Goal: Task Accomplishment & Management: Complete application form

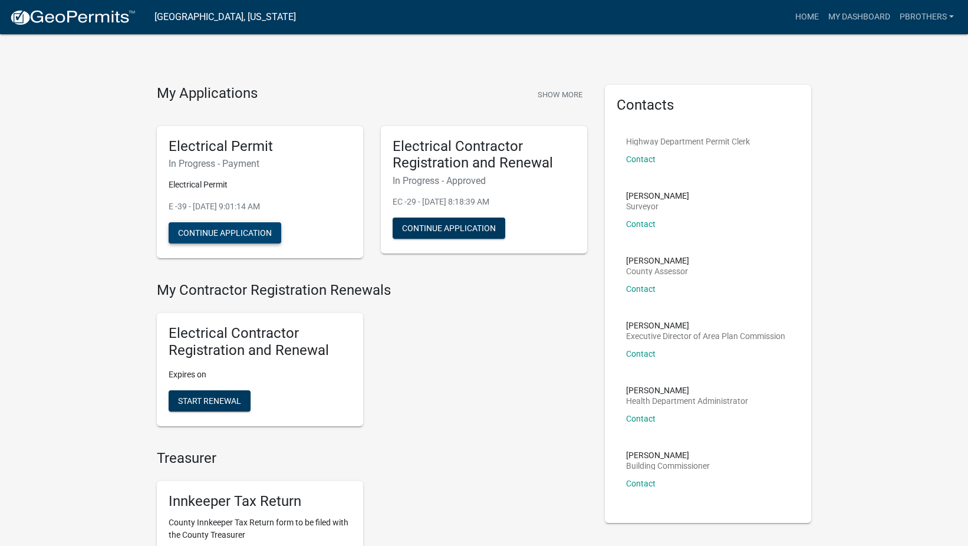
click at [239, 239] on button "Continue Application" at bounding box center [225, 232] width 113 height 21
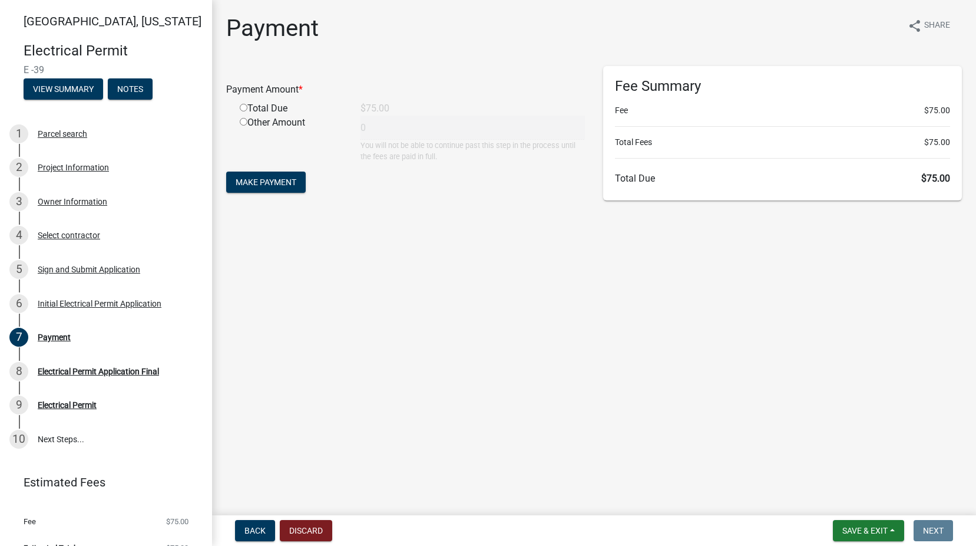
click at [501, 289] on main "Payment share Share Payment Amount * Total Due $75.00 Other Amount 0 You will n…" at bounding box center [594, 255] width 764 height 510
click at [236, 108] on div "Total Due" at bounding box center [291, 108] width 121 height 14
click at [556, 305] on main "Payment share Share Payment Amount * Total Due $75.00 Other Amount 0 You will n…" at bounding box center [594, 255] width 764 height 510
click at [245, 106] on input "radio" at bounding box center [244, 108] width 8 height 8
radio input "true"
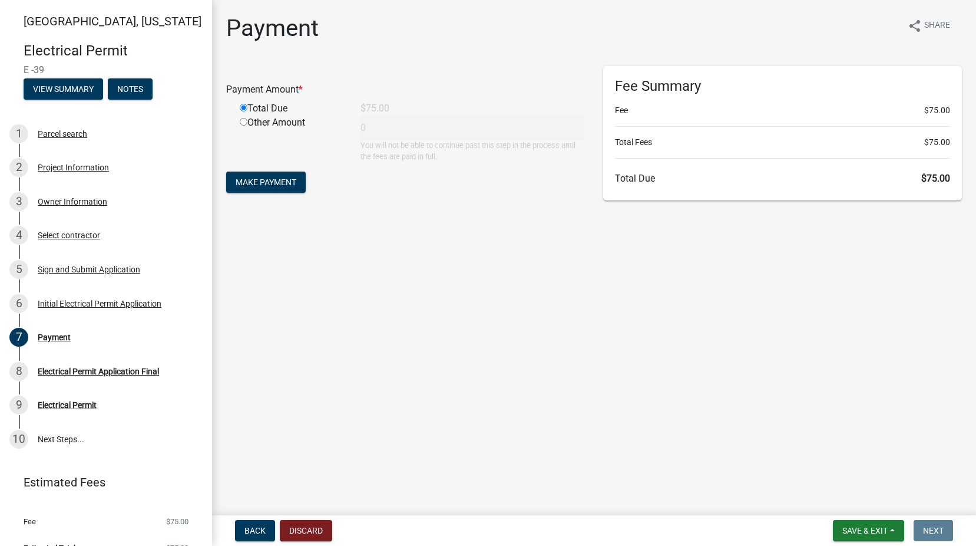
type input "75"
click at [607, 311] on main "Payment share Share Payment Amount * Total Due $75.00 Other Amount 75 You will …" at bounding box center [594, 255] width 764 height 510
click at [260, 180] on span "Make Payment" at bounding box center [266, 181] width 61 height 9
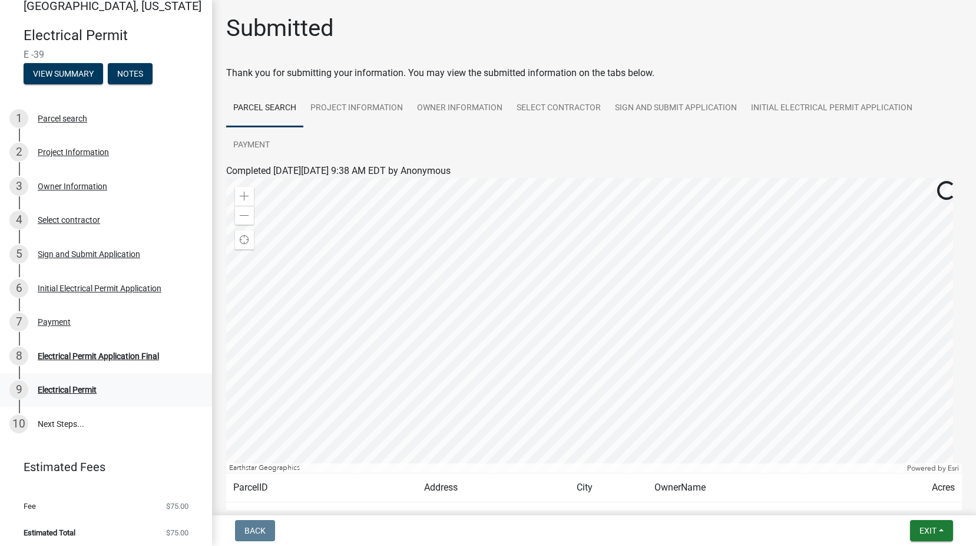
scroll to position [20, 0]
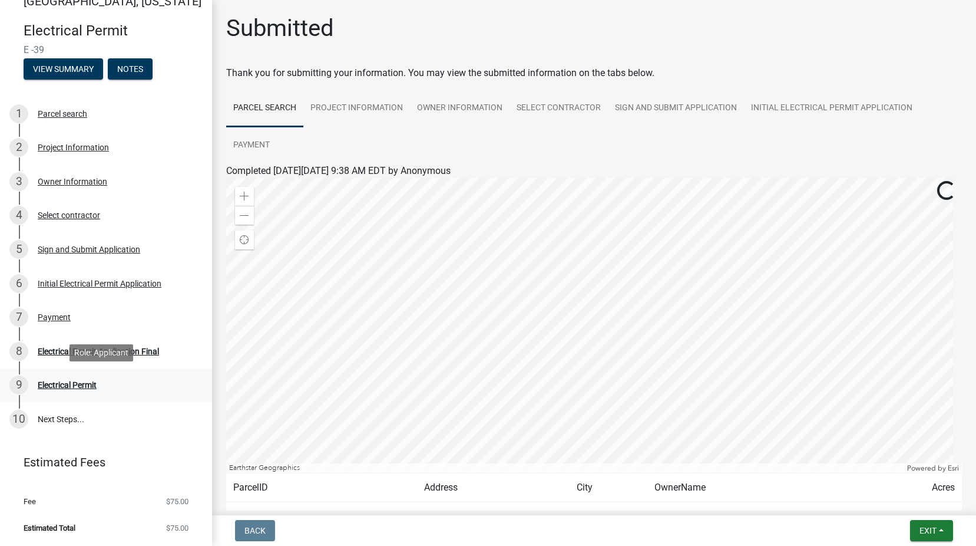
click at [79, 378] on div "9 Electrical Permit" at bounding box center [101, 384] width 184 height 19
click at [83, 390] on div "9 Electrical Permit" at bounding box center [101, 384] width 184 height 19
click at [78, 345] on div "8 Electrical Permit Application Final" at bounding box center [101, 351] width 184 height 19
click at [82, 384] on div "Electrical Permit" at bounding box center [67, 385] width 59 height 8
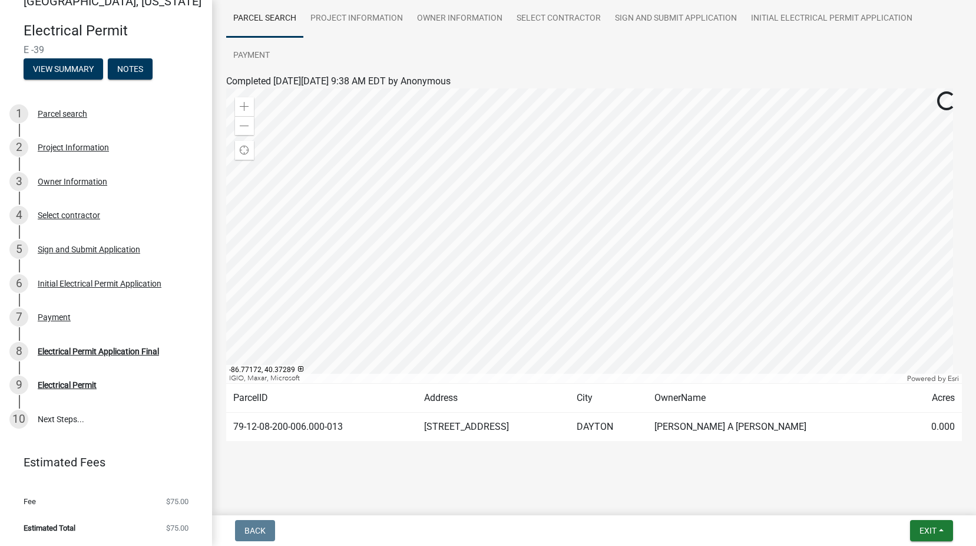
scroll to position [0, 0]
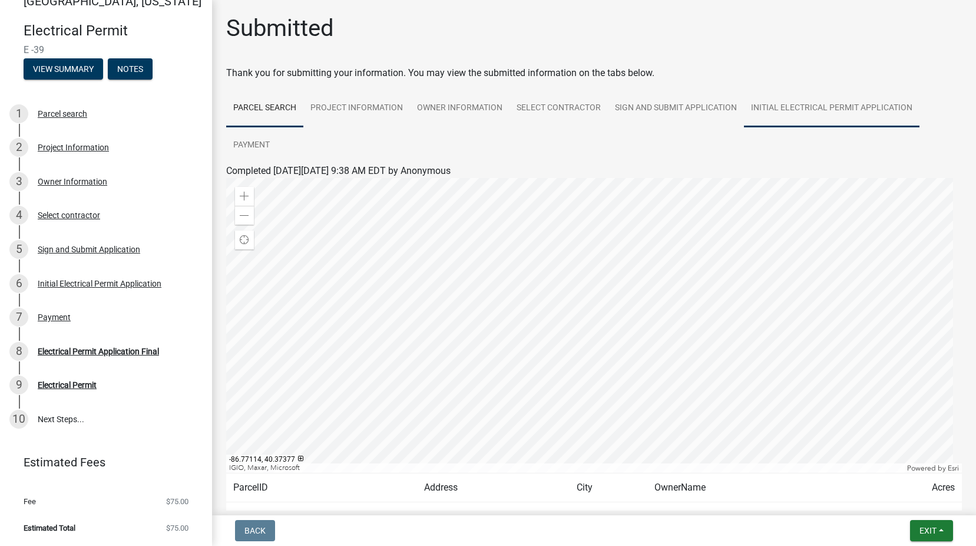
click at [767, 113] on link "Initial Electrical Permit Application" at bounding box center [832, 109] width 176 height 38
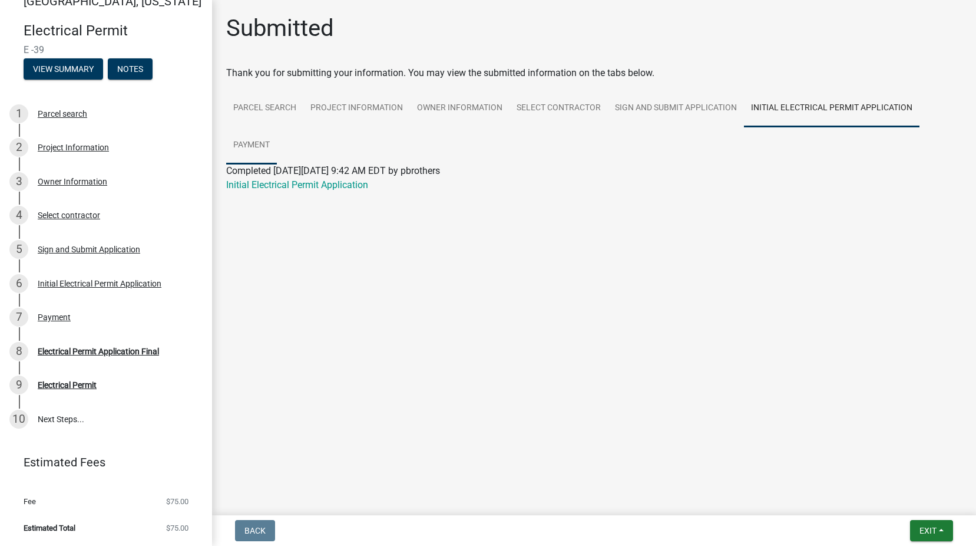
click at [274, 141] on link "Payment" at bounding box center [251, 146] width 51 height 38
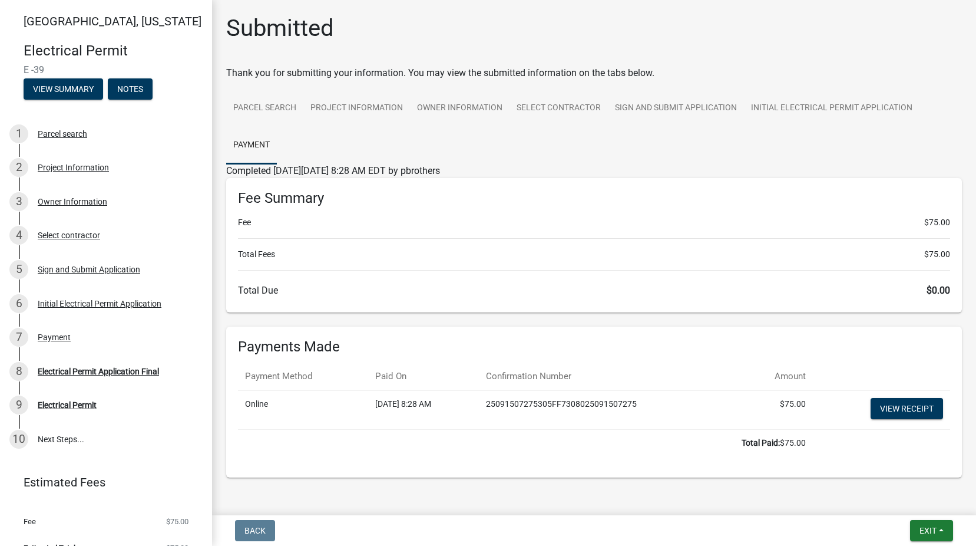
drag, startPoint x: 53, startPoint y: 67, endPoint x: 12, endPoint y: 70, distance: 40.8
click at [12, 70] on div "Electrical Permit E -39 View Summary Notes" at bounding box center [105, 68] width 193 height 70
copy span "E -39"
